Goal: Task Accomplishment & Management: Manage account settings

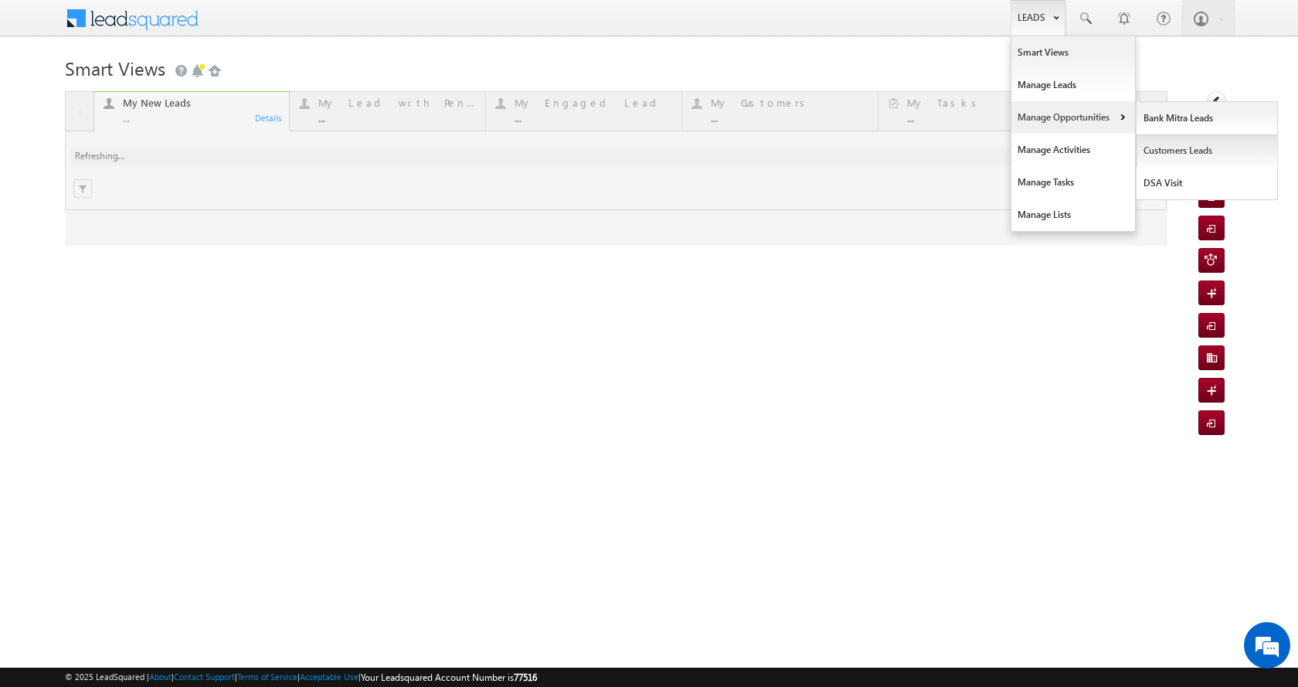
click at [1168, 144] on link "Customers Leads" at bounding box center [1206, 150] width 141 height 32
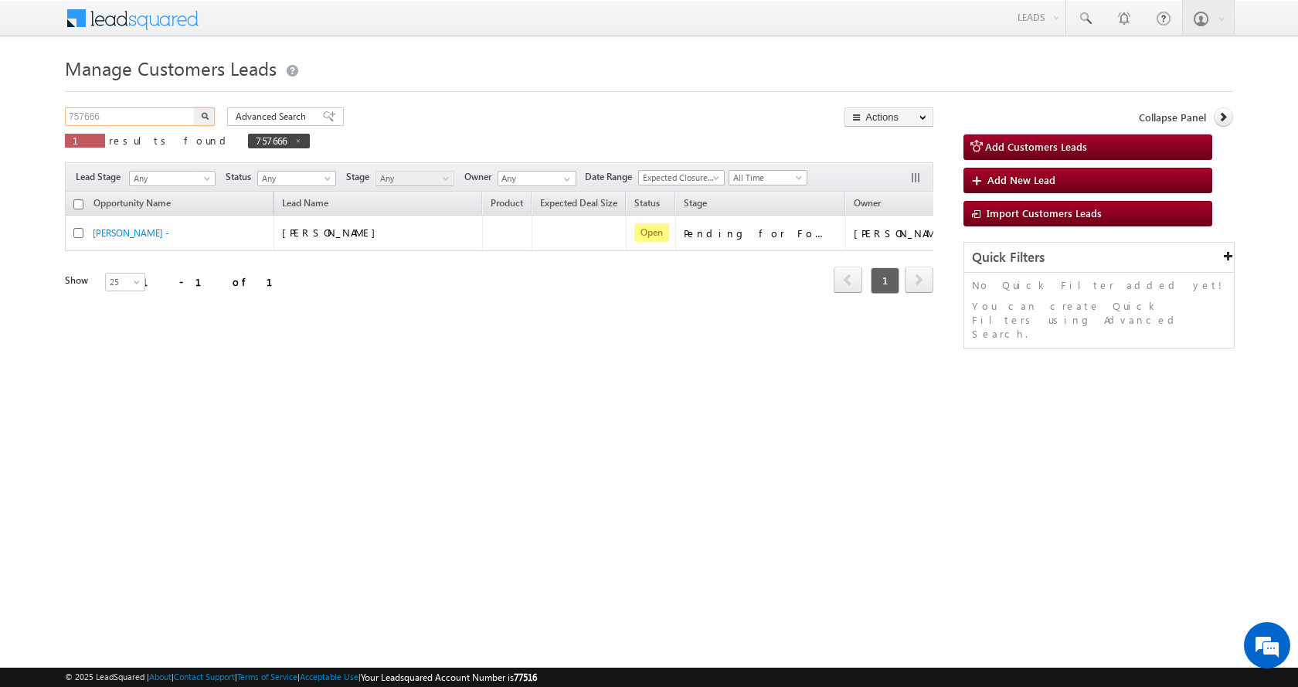
drag, startPoint x: 116, startPoint y: 117, endPoint x: 0, endPoint y: 134, distance: 117.0
click at [0, 134] on body "Menu [PERSON_NAME] sitar a11@k serve .co.i" at bounding box center [649, 219] width 1298 height 438
paste input "66380"
type input "766380"
click at [195, 107] on button "button" at bounding box center [205, 116] width 20 height 19
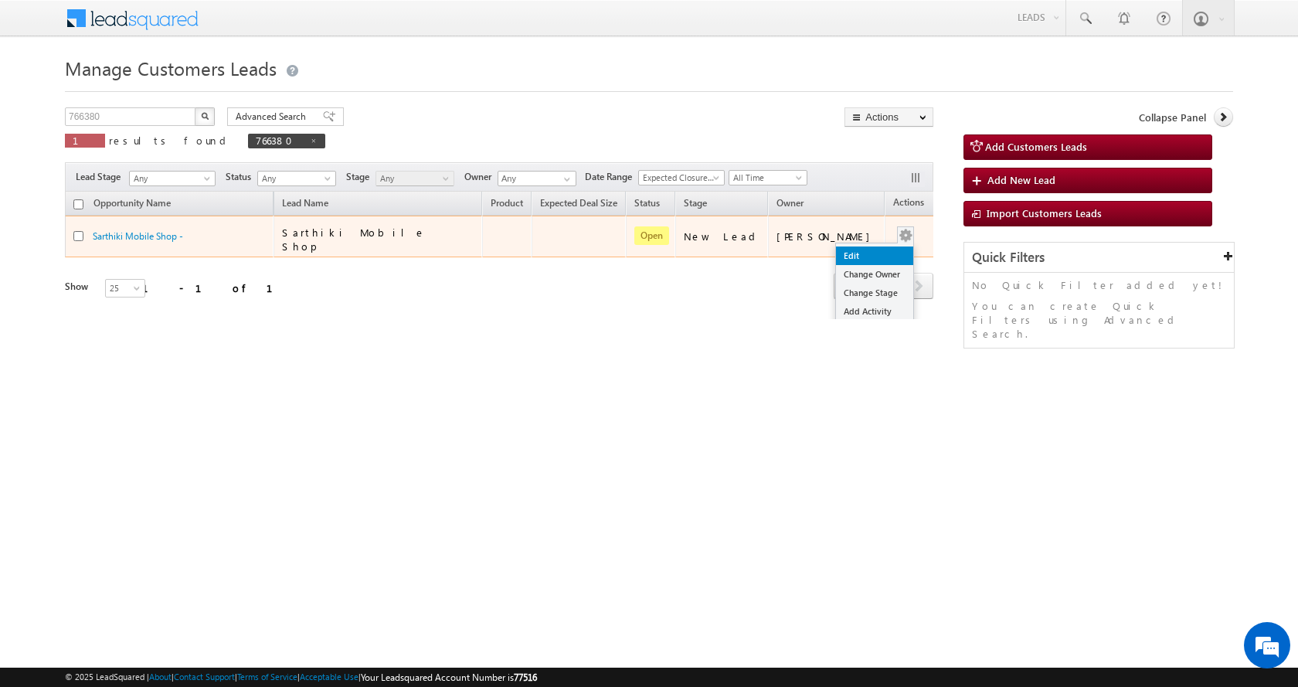
click at [841, 251] on link "Edit" at bounding box center [874, 255] width 77 height 19
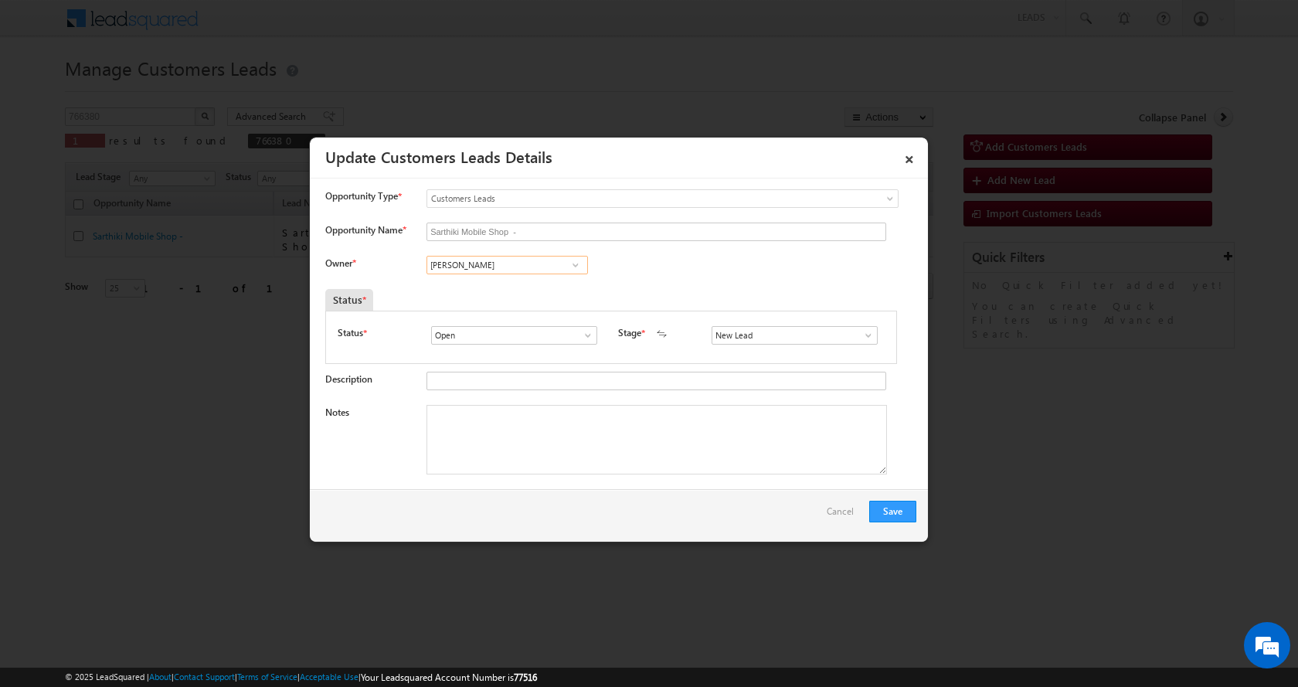
click at [509, 265] on input "[PERSON_NAME]" at bounding box center [506, 265] width 161 height 19
type input "V"
click at [472, 266] on input at bounding box center [506, 265] width 161 height 19
paste input "[PERSON_NAME]"
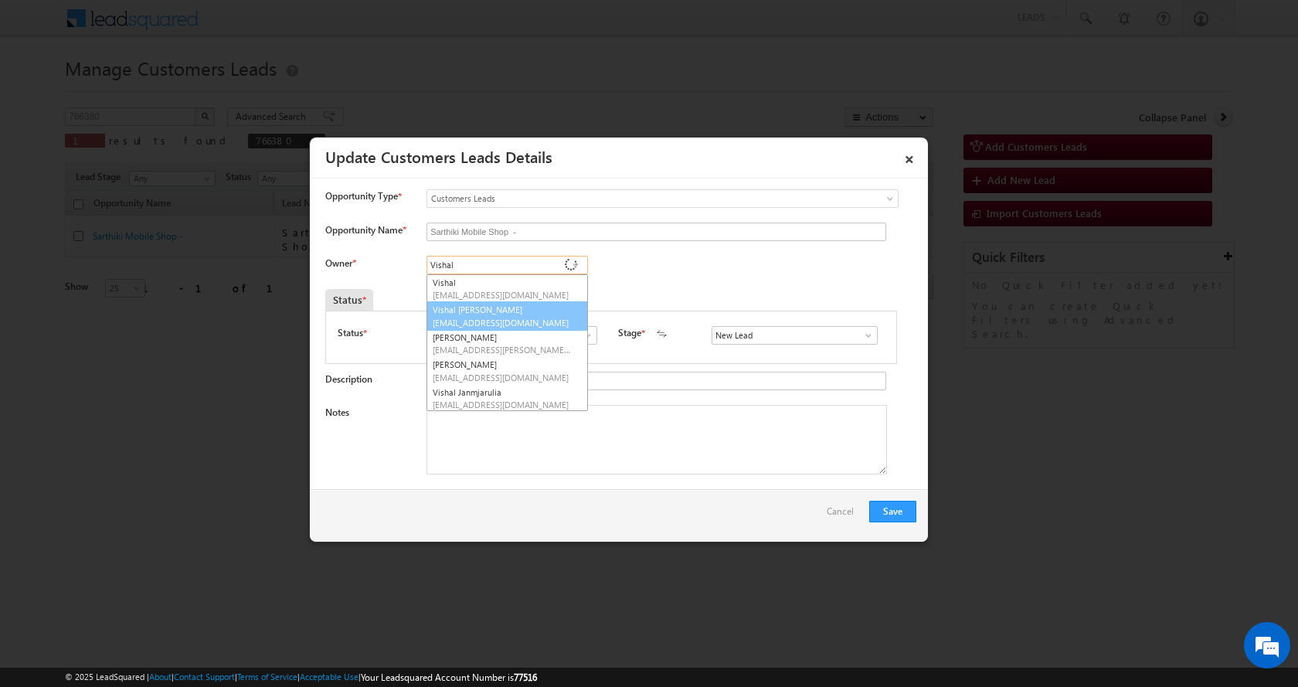
click at [555, 311] on link "Vishal [PERSON_NAME] [EMAIL_ADDRESS][DOMAIN_NAME]" at bounding box center [506, 315] width 161 height 29
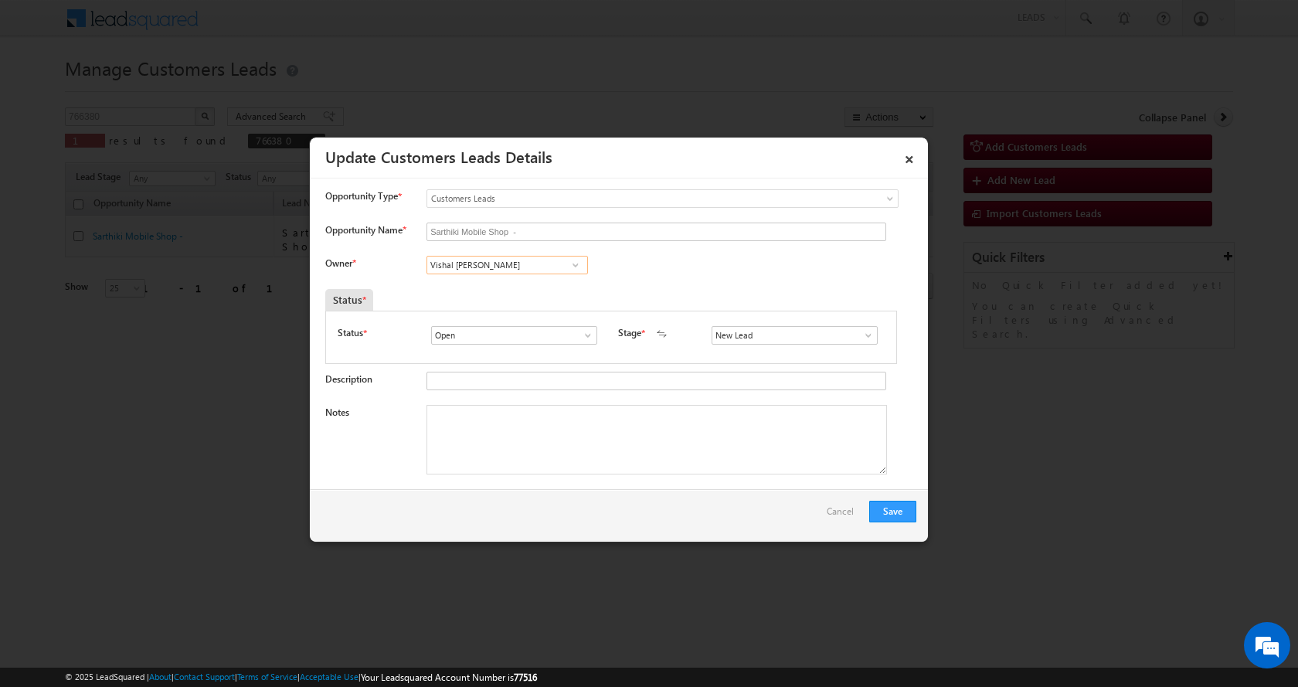
type input "Vishal [PERSON_NAME]"
click at [478, 450] on textarea "Notes" at bounding box center [656, 440] width 460 height 70
paste textarea "P+C-7 L-LOAN-15 L-BUSINESS-40 K-AGE-[DEMOGRAPHIC_DATA]-F INCOME-70 L-EMI -NA-CI…"
type textarea "P+C-7 L-LOAN-15 L-BUSINESS-40 K-AGE-[DEMOGRAPHIC_DATA]-F INCOME-70 L-EMI -NA-CI…"
click at [571, 267] on span at bounding box center [575, 265] width 15 height 12
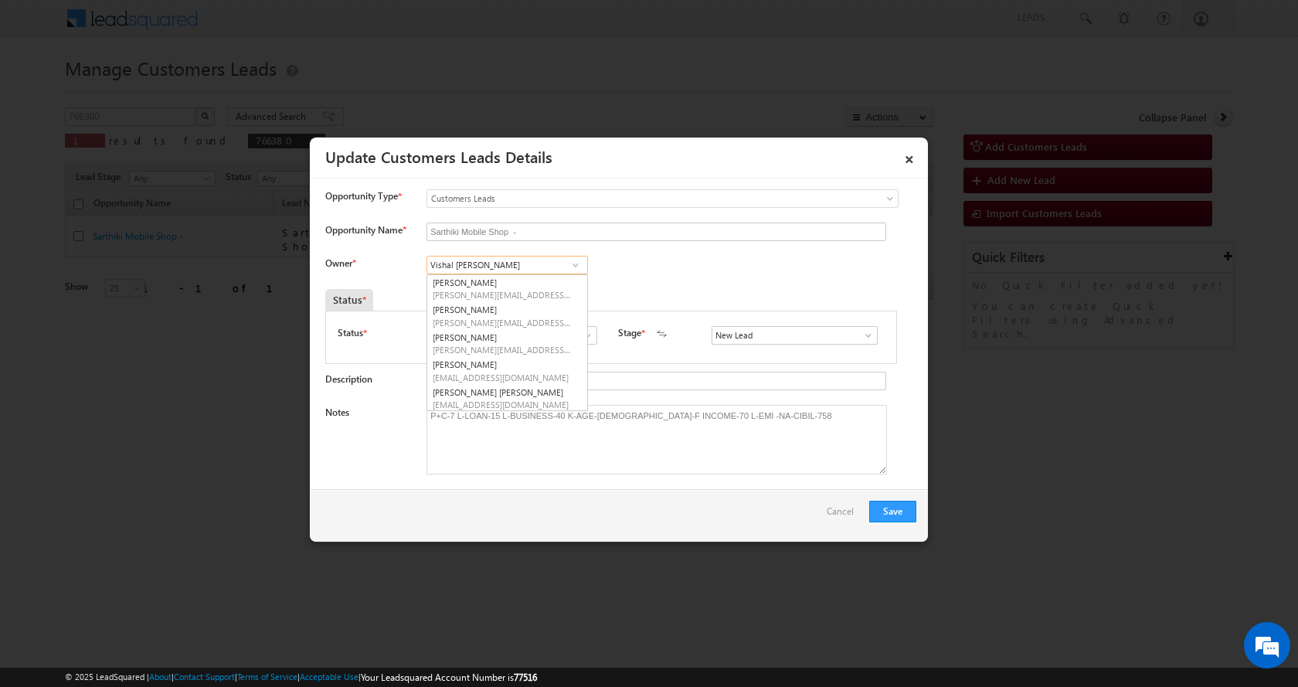
click at [522, 260] on input "Vishal [PERSON_NAME]" at bounding box center [506, 265] width 161 height 19
click at [531, 266] on input "Vishal [PERSON_NAME]" at bounding box center [506, 265] width 161 height 19
click at [535, 315] on link "Vishal [PERSON_NAME] [EMAIL_ADDRESS][DOMAIN_NAME]" at bounding box center [506, 315] width 161 height 29
type input "Vishal [PERSON_NAME]"
click at [861, 338] on span at bounding box center [867, 335] width 15 height 12
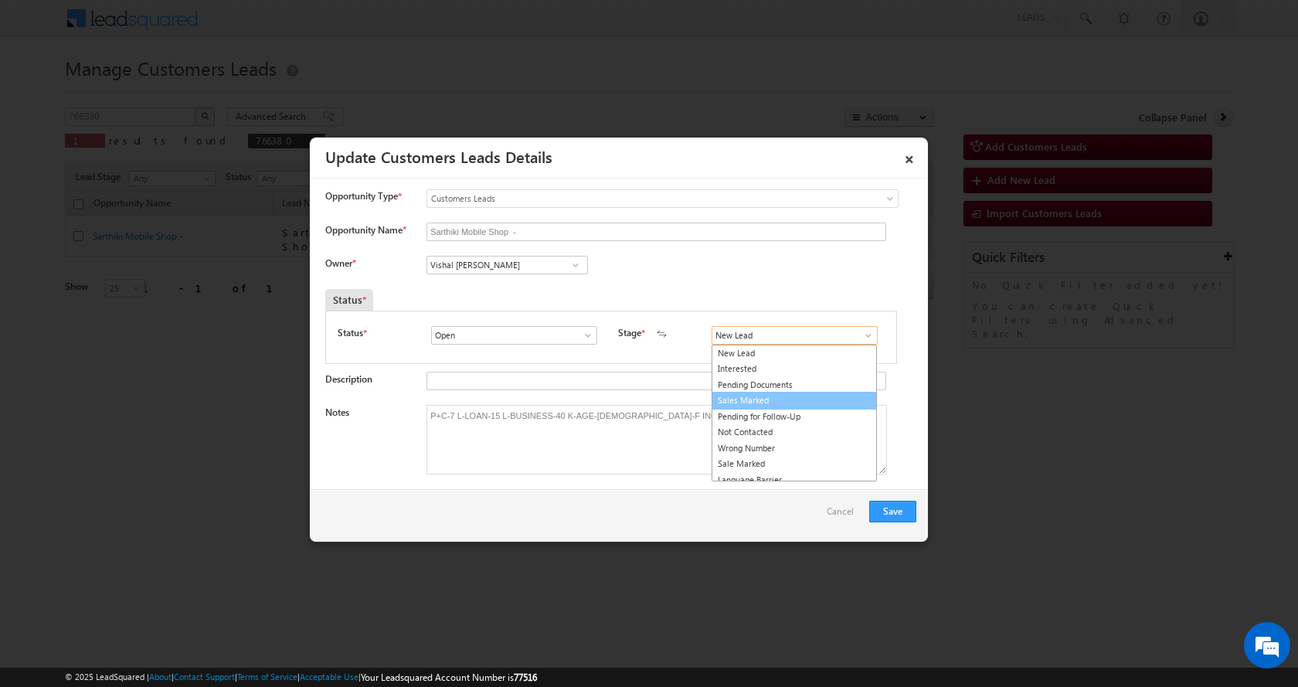
click at [779, 399] on link "Sales Marked" at bounding box center [793, 401] width 165 height 18
type input "Sales Marked"
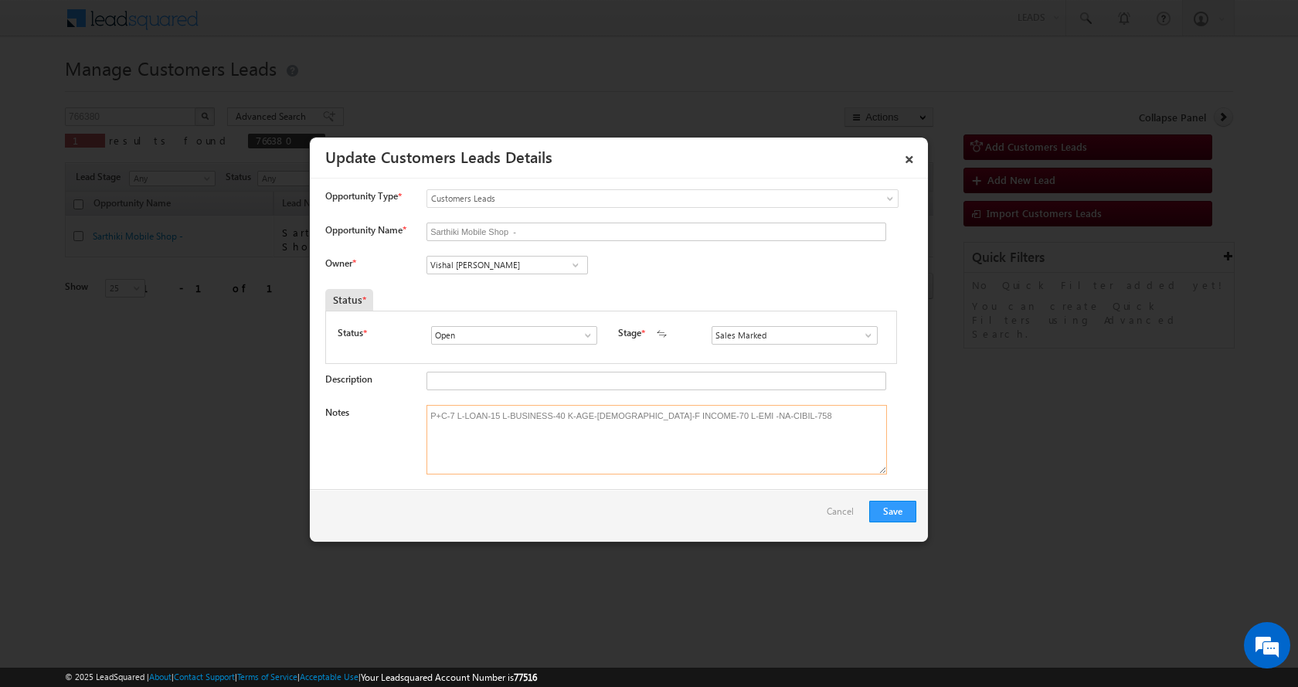
click at [431, 416] on textarea "P+C-7 L-LOAN-15 L-BUSINESS-40 K-AGE-[DEMOGRAPHIC_DATA]-F INCOME-70 L-EMI -NA-CI…" at bounding box center [656, 440] width 460 height 70
paste textarea "[PERSON_NAME]"
paste textarea "8530663784"
type textarea "[PERSON_NAME] -8530663784-P+C-7 L-LOAN-15 L-BUSINESS-40 K-AGE-[DEMOGRAPHIC_DATA…"
click at [896, 508] on button "Save" at bounding box center [892, 512] width 47 height 22
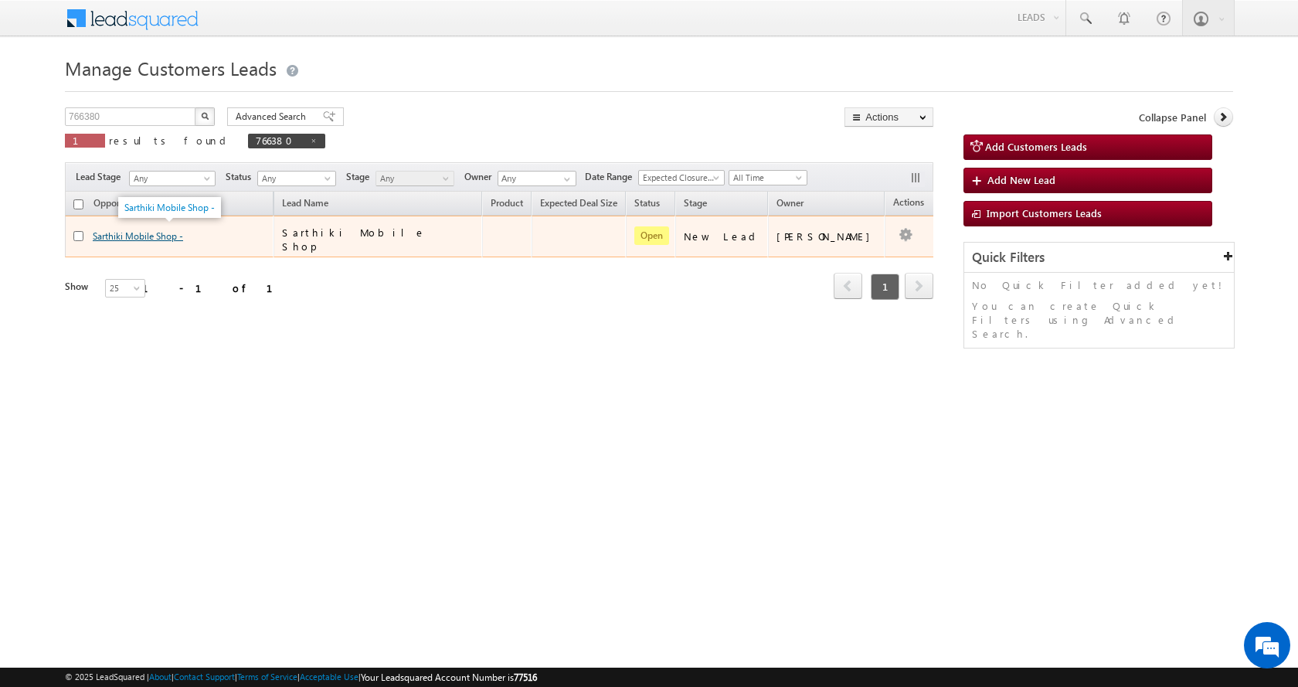
click at [141, 232] on link "Sarthiki Mobile Shop -" at bounding box center [138, 236] width 90 height 12
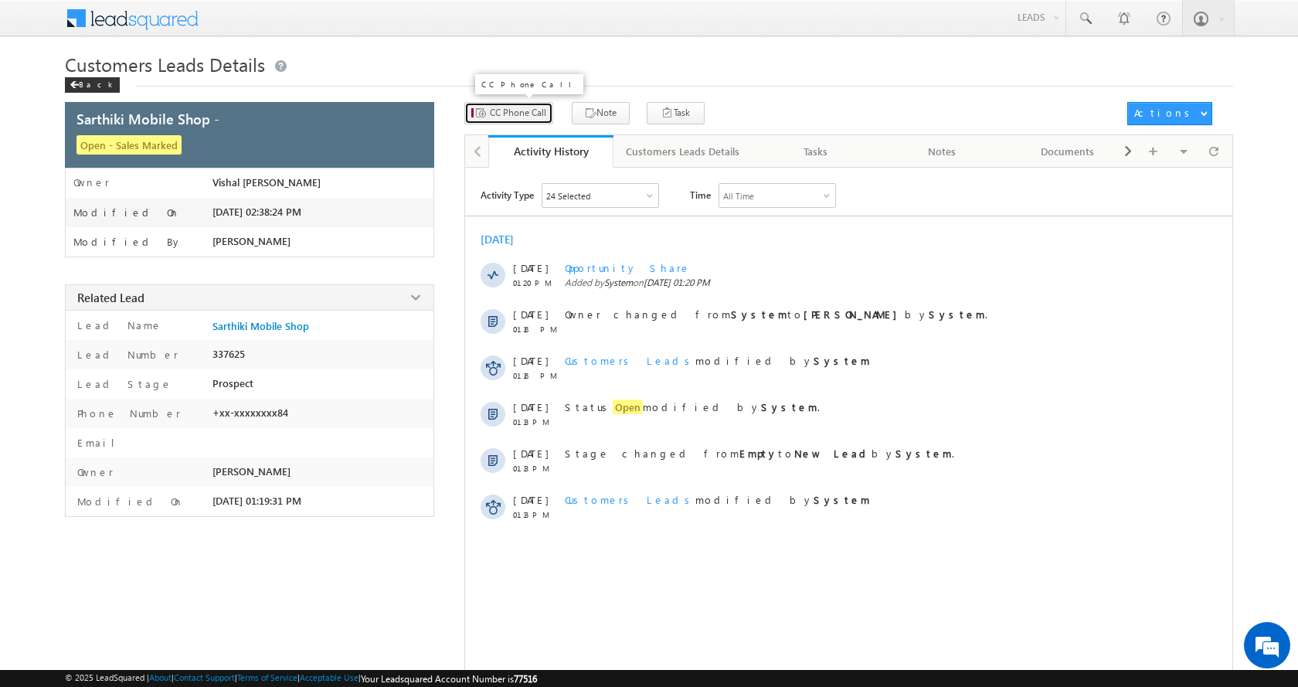
click at [536, 124] on button "CC Phone Call" at bounding box center [508, 113] width 89 height 22
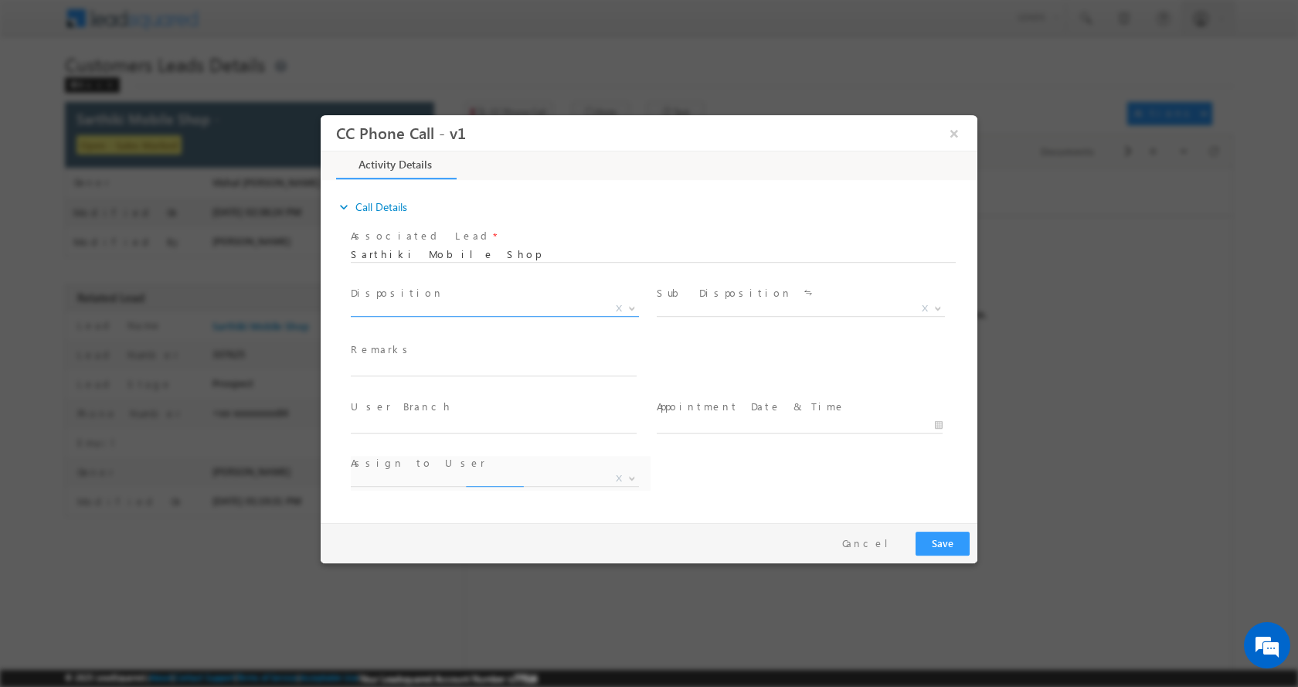
click at [628, 307] on b at bounding box center [631, 306] width 9 height 5
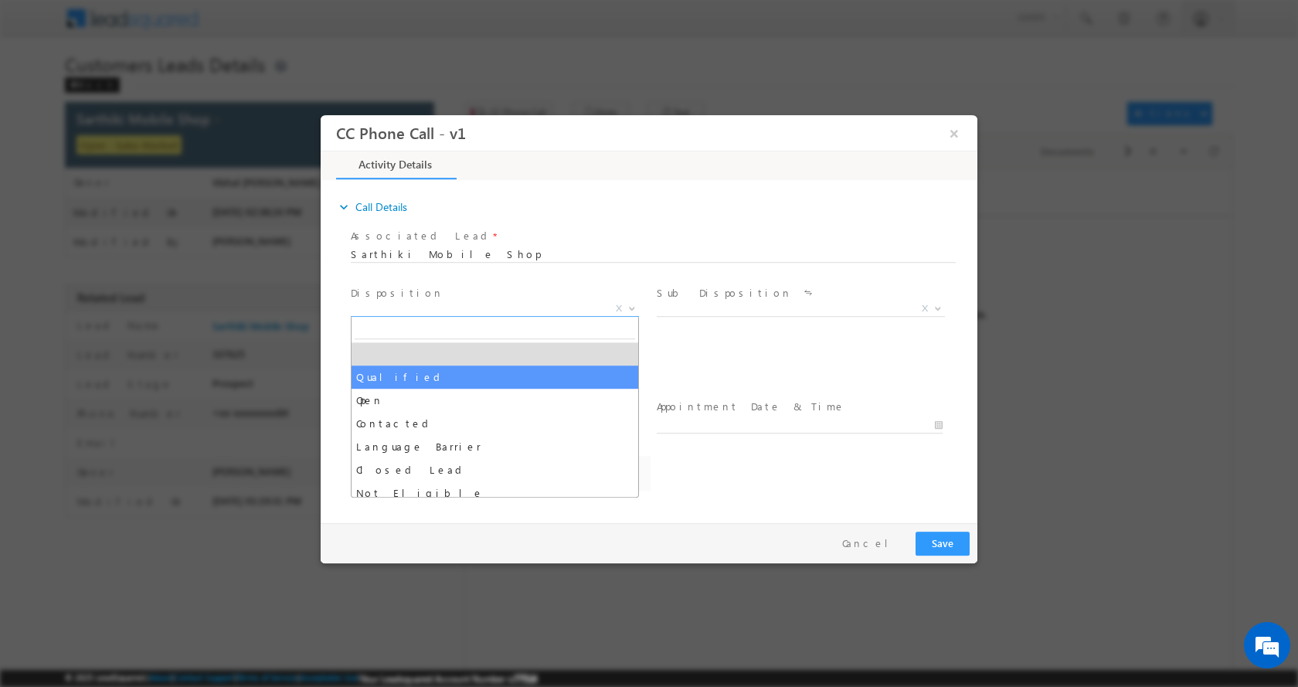
select select "amol.khopade@sgrlimited.in"
select select "Qualified"
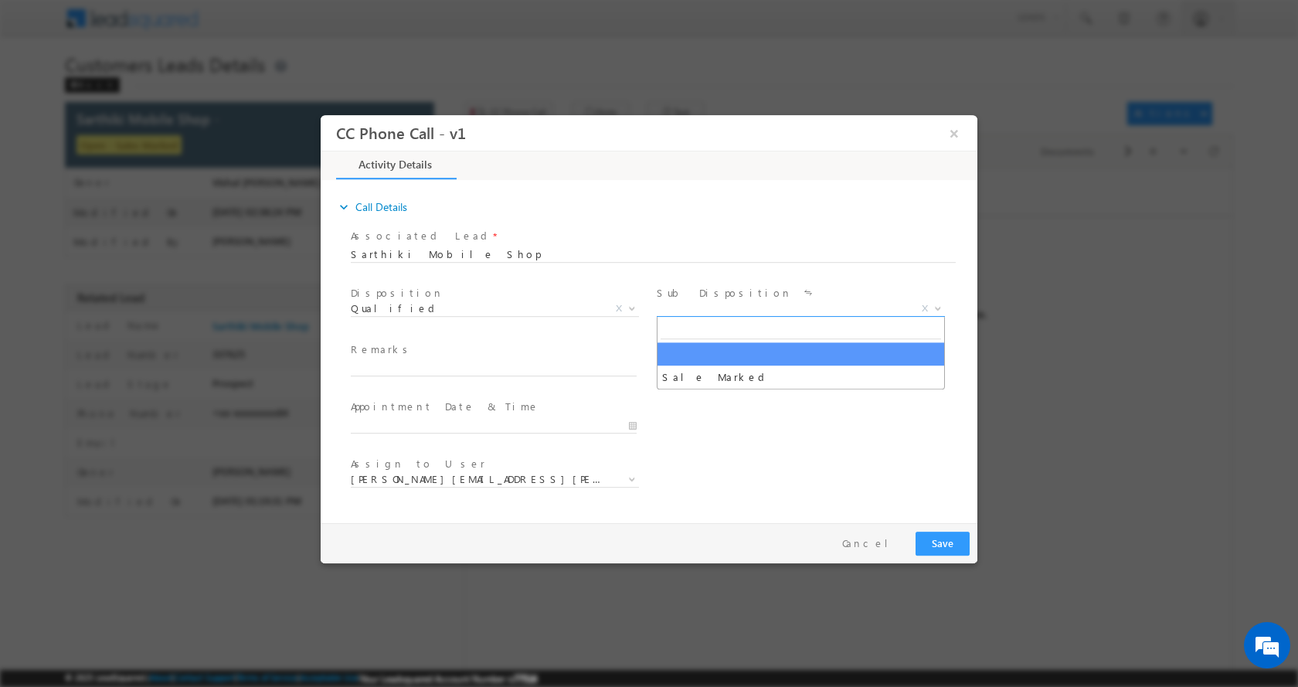
click at [937, 310] on span at bounding box center [935, 307] width 15 height 20
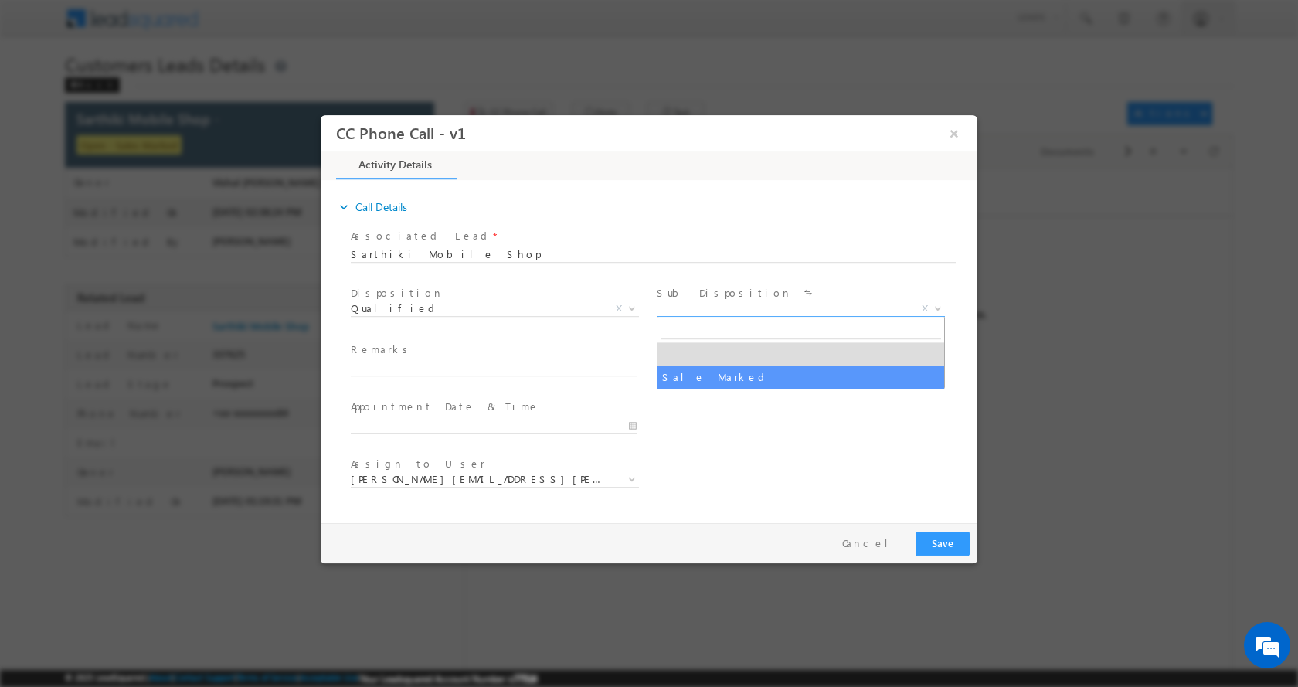
select select "Sale Marked"
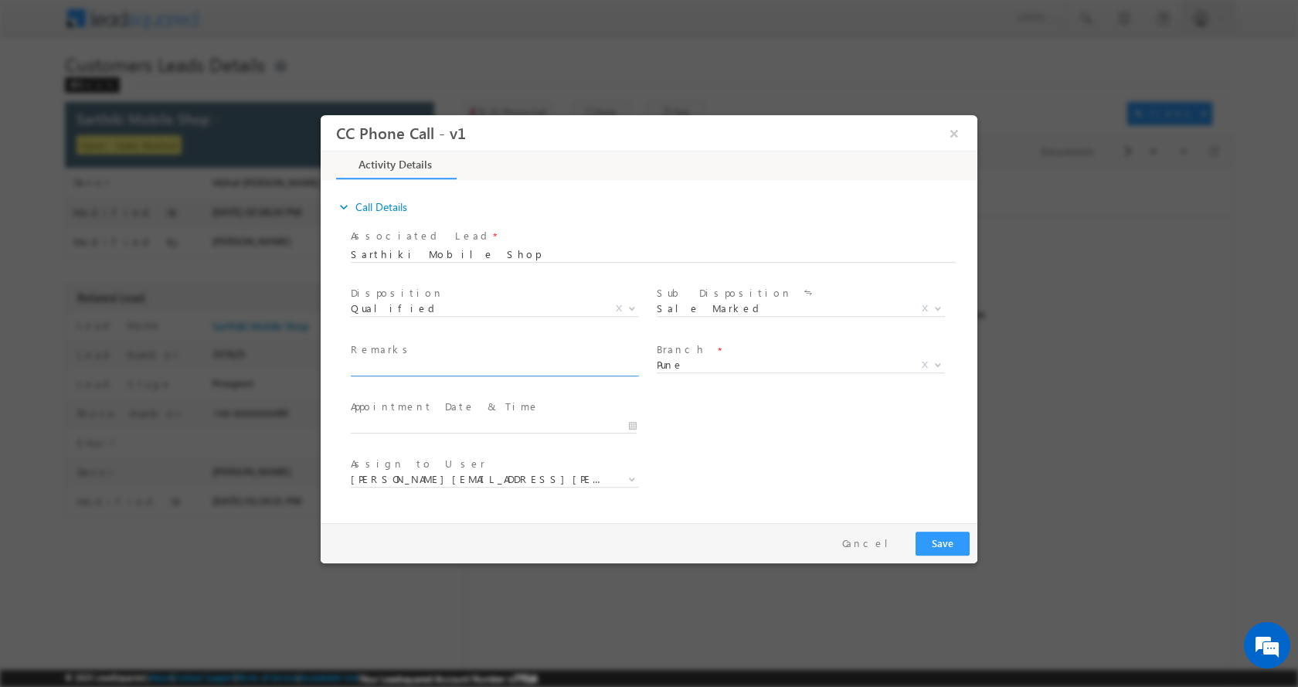
click at [465, 368] on input "text" at bounding box center [494, 367] width 286 height 15
paste input "8530663784"
type input "8530663784"
drag, startPoint x: 454, startPoint y: 372, endPoint x: 570, endPoint y: 507, distance: 178.6
click at [321, 388] on html "CC Phone Call - v1 × Activity Details * Yes" at bounding box center [649, 314] width 657 height 401
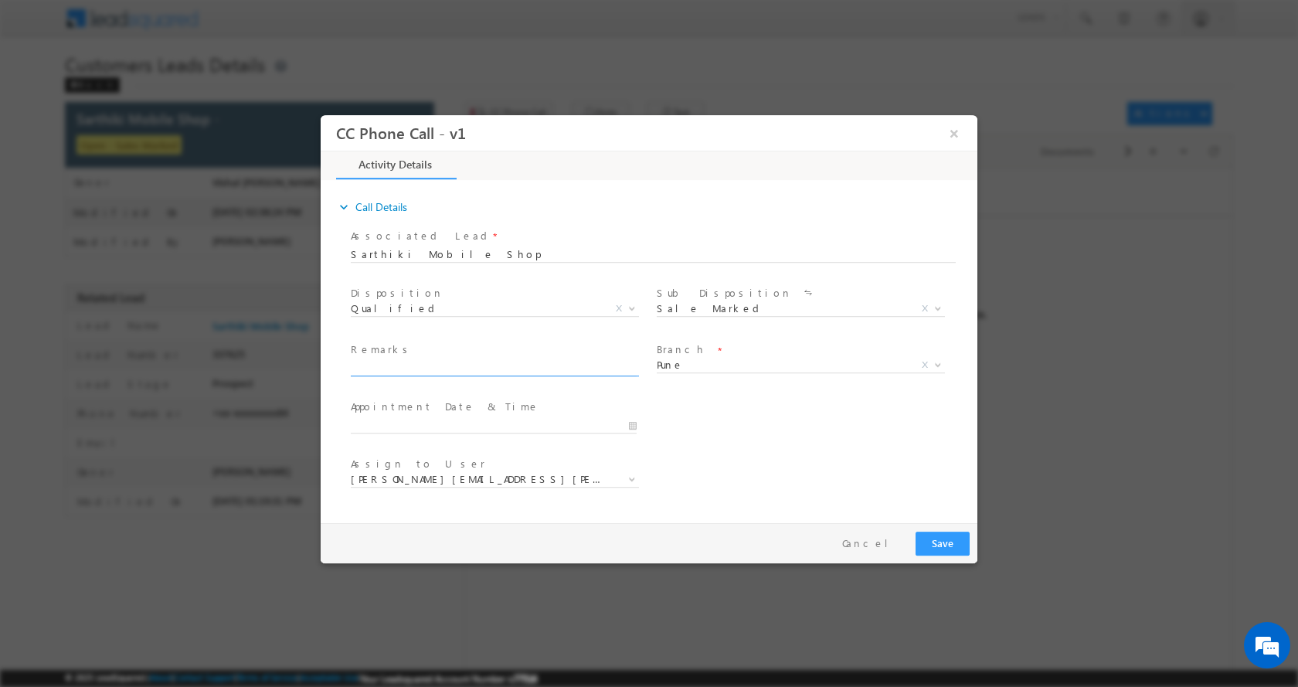
paste input "P+C-7 L-LOAN-15 L-BUSINESS-40 K-AGE-[DEMOGRAPHIC_DATA]-F INCOME-70 L-EMI -NA-CI…"
type input "P+C-7 L-LOAN-15 L-BUSINESS-40 K-AGE-[DEMOGRAPHIC_DATA]-F INCOME-70 L-EMI -NA-CI…"
click at [636, 426] on input "08/18/2025 2:34 PM" at bounding box center [494, 424] width 286 height 15
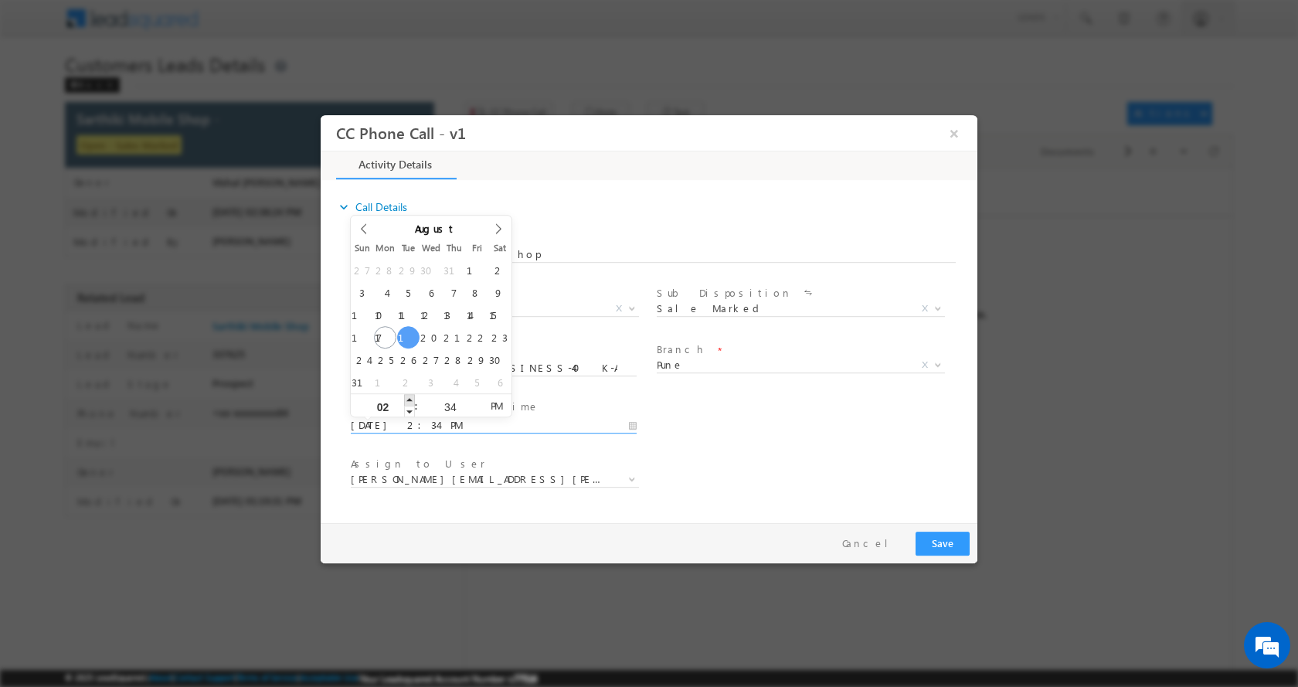
type input "08/19/2025 3:34 PM"
type input "03"
click at [411, 399] on span at bounding box center [409, 399] width 11 height 12
type input "08/19/2025 4:34 PM"
type input "04"
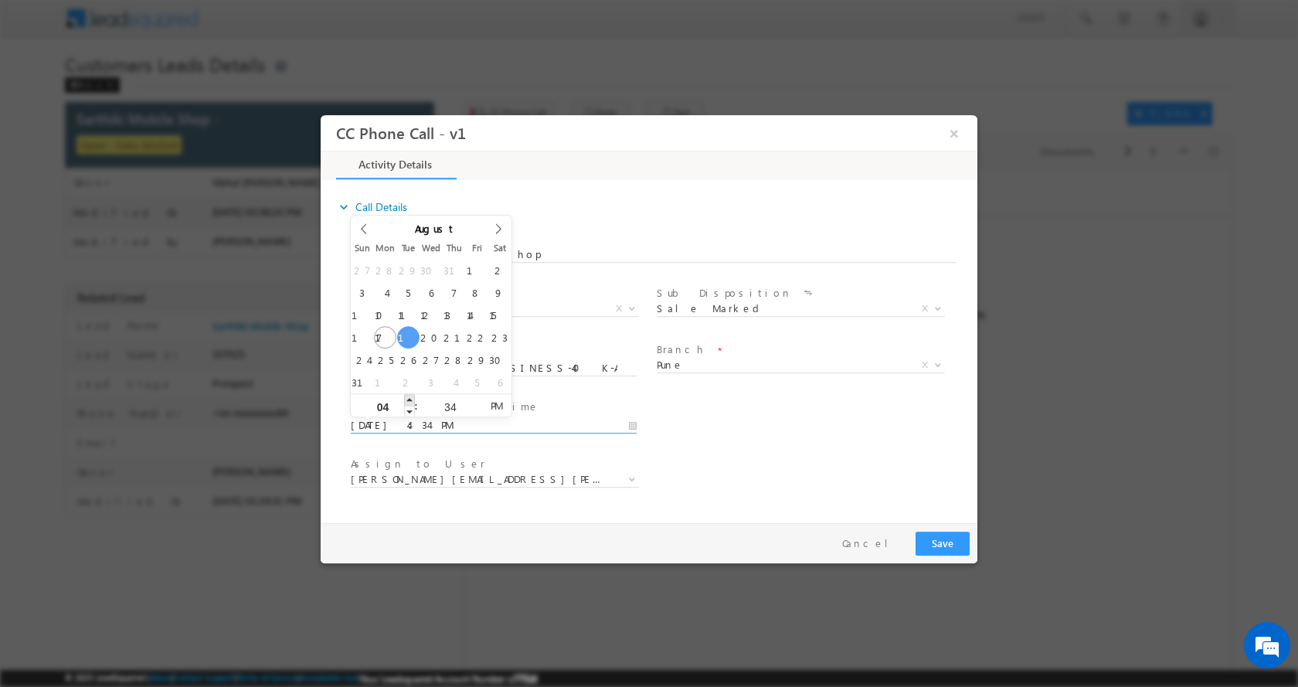
click at [411, 399] on span at bounding box center [409, 399] width 11 height 12
type input "08/19/2025 5:34 PM"
type input "05"
click at [411, 399] on span at bounding box center [409, 399] width 11 height 12
click at [942, 541] on button "Save" at bounding box center [942, 543] width 54 height 24
